Goal: Task Accomplishment & Management: Complete application form

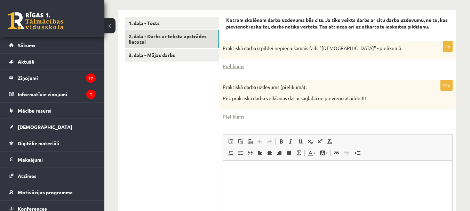
click at [274, 182] on html at bounding box center [337, 170] width 229 height 21
drag, startPoint x: 274, startPoint y: 184, endPoint x: 276, endPoint y: 201, distance: 16.8
click at [276, 182] on html at bounding box center [337, 170] width 229 height 21
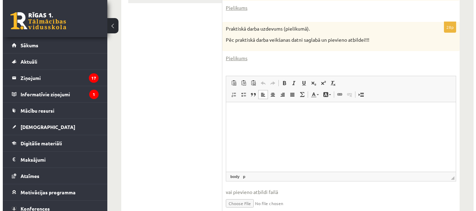
scroll to position [282, 0]
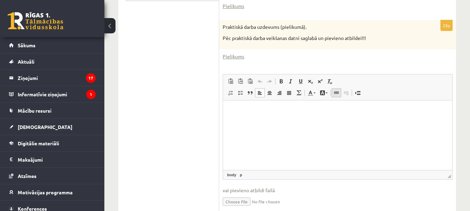
click at [336, 90] on span at bounding box center [337, 93] width 6 height 6
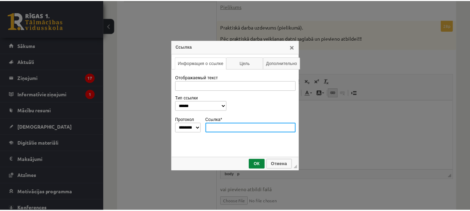
scroll to position [0, 0]
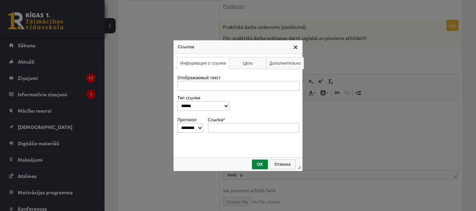
click at [297, 46] on link "X" at bounding box center [295, 47] width 6 height 6
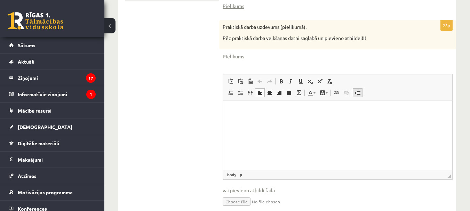
click at [361, 88] on link "Вставить разрыв страницы для печати" at bounding box center [358, 92] width 10 height 9
click at [234, 77] on link "Вставить Комбинация клавиш Ctrl+V" at bounding box center [231, 81] width 10 height 9
click at [245, 194] on input "file" at bounding box center [338, 201] width 230 height 14
type input "**********"
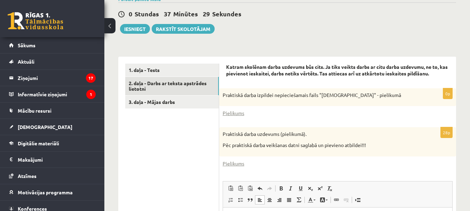
scroll to position [167, 0]
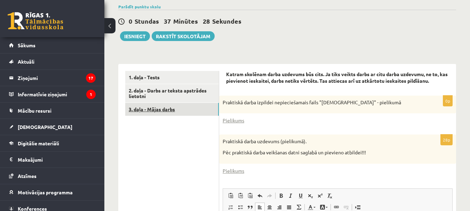
click at [182, 103] on link "3. daļa - Mājas darbs" at bounding box center [172, 109] width 94 height 13
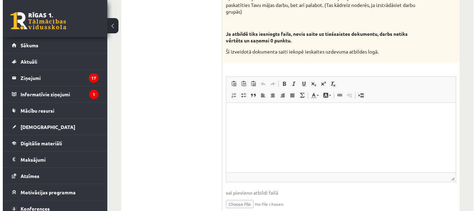
scroll to position [461, 0]
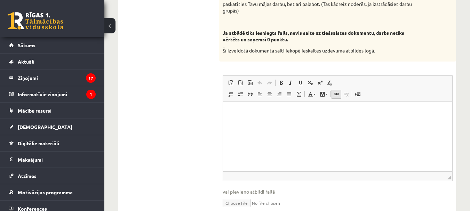
click at [340, 90] on link "Вставить/Редактировать ссылку Комбинация клавиш Ctrl+K" at bounding box center [337, 94] width 10 height 9
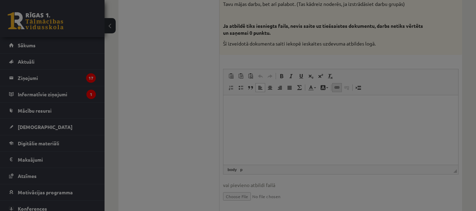
scroll to position [0, 0]
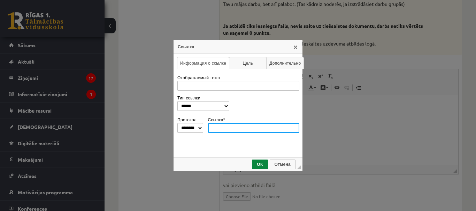
paste input "**********"
type input "**********"
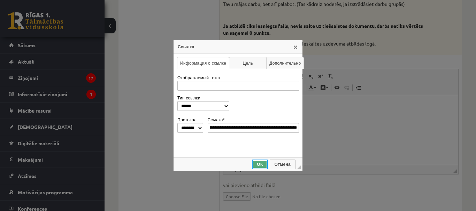
select select "********"
type input "**********"
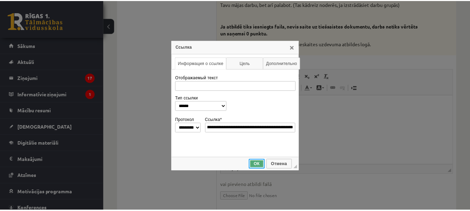
scroll to position [0, 0]
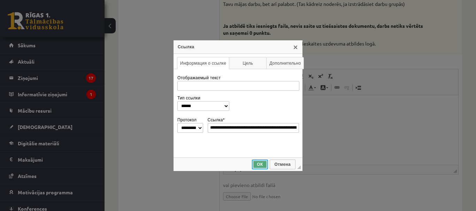
click at [263, 162] on link "ОК" at bounding box center [260, 165] width 16 height 10
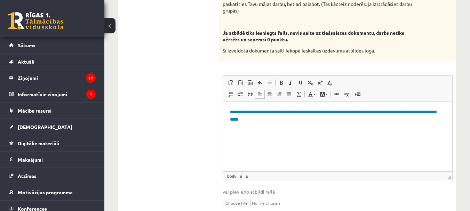
click at [328, 131] on html "**********" at bounding box center [337, 116] width 229 height 29
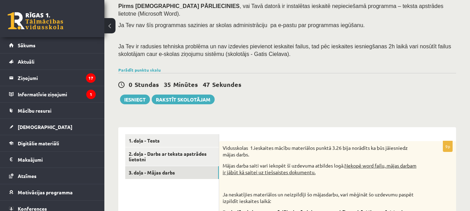
scroll to position [99, 0]
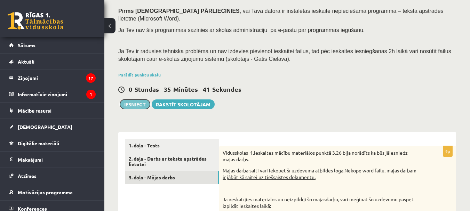
click at [145, 100] on button "Iesniegt" at bounding box center [135, 105] width 30 height 10
click at [112, 24] on button at bounding box center [109, 25] width 11 height 15
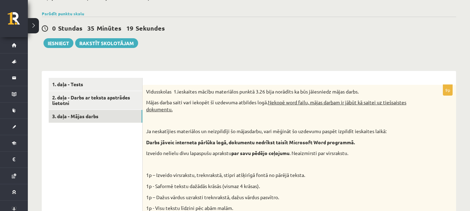
scroll to position [162, 0]
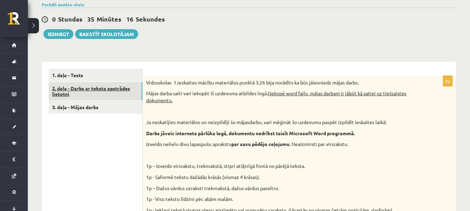
click at [116, 86] on link "2. daļa - Darbs ar teksta apstrādes lietotni" at bounding box center [96, 91] width 94 height 19
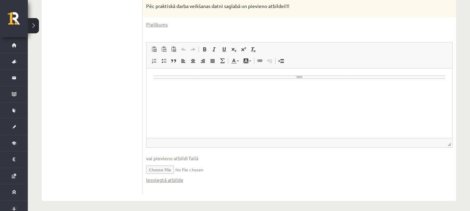
scroll to position [307, 0]
click at [203, 169] on input "file" at bounding box center [299, 168] width 307 height 14
type input "**********"
click at [294, 77] on div "Разрыв страницы" at bounding box center [300, 75] width 292 height 3
click at [162, 170] on input "file" at bounding box center [299, 168] width 307 height 14
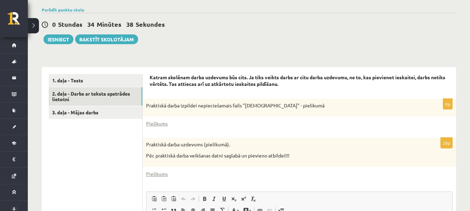
scroll to position [156, 0]
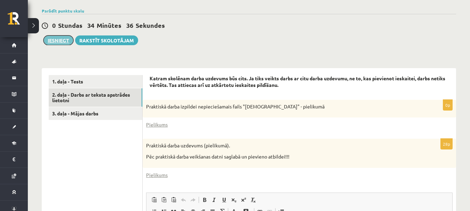
click at [62, 39] on button "Iesniegt" at bounding box center [59, 41] width 30 height 10
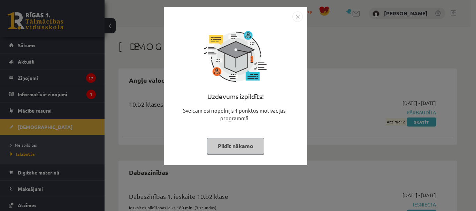
click at [243, 148] on button "Pildīt nākamo" at bounding box center [235, 146] width 57 height 16
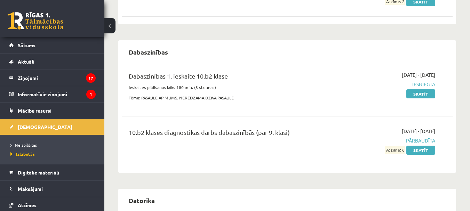
scroll to position [119, 0]
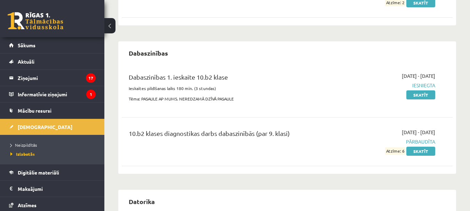
drag, startPoint x: 470, startPoint y: 81, endPoint x: 469, endPoint y: 67, distance: 14.6
click at [469, 67] on div "Ieskaites Angļu valoda 10.b2 klases diagnostikas darbs angļu valodā (par 9. kla…" at bounding box center [287, 185] width 366 height 556
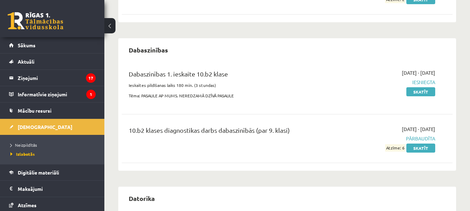
scroll to position [115, 0]
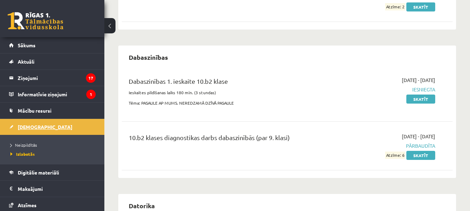
click at [41, 126] on link "[DEMOGRAPHIC_DATA]" at bounding box center [52, 127] width 87 height 16
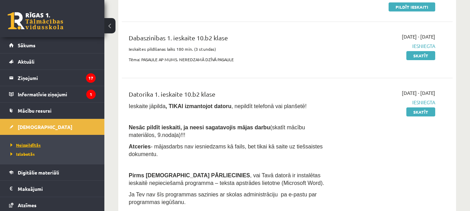
click at [33, 144] on span "Neizpildītās" at bounding box center [25, 145] width 30 height 6
